Goal: Navigation & Orientation: Find specific page/section

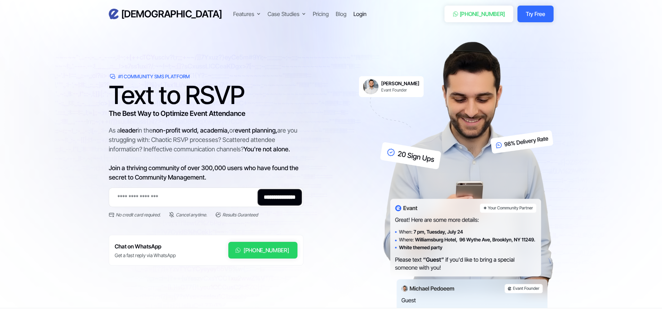
click at [354, 11] on div "Login" at bounding box center [360, 14] width 13 height 8
click at [354, 14] on div "Login" at bounding box center [360, 14] width 13 height 8
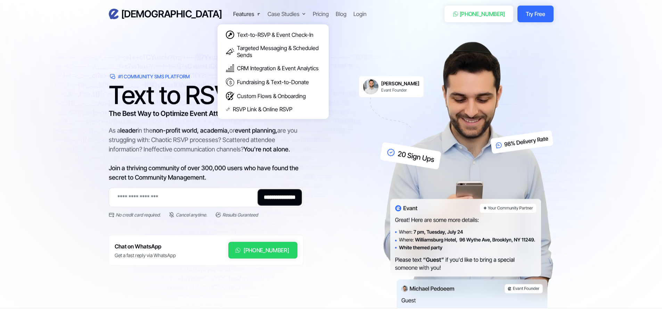
click at [233, 16] on div "Features" at bounding box center [243, 14] width 21 height 8
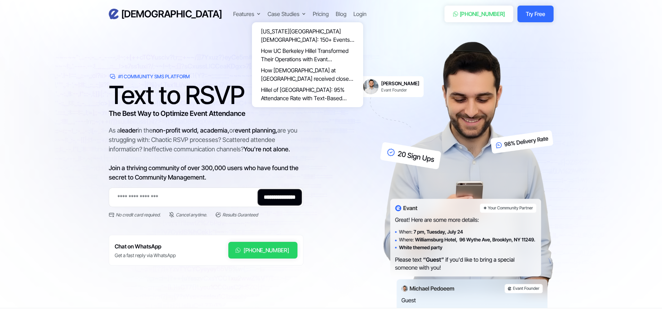
click at [268, 14] on div "Case Studies" at bounding box center [284, 14] width 32 height 8
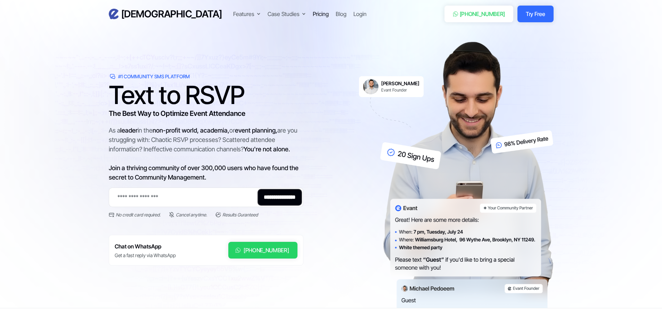
click at [313, 14] on div "Pricing" at bounding box center [321, 14] width 16 height 8
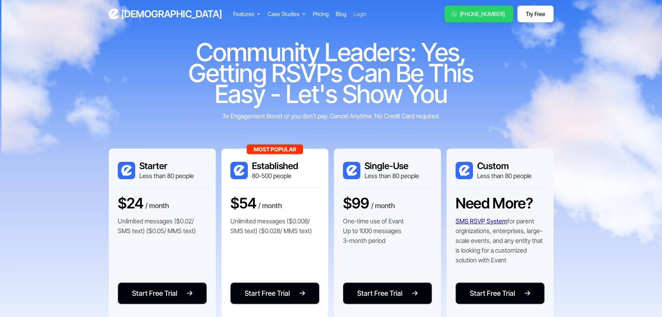
click at [354, 13] on div "Login" at bounding box center [360, 14] width 13 height 8
